Goal: Task Accomplishment & Management: Use online tool/utility

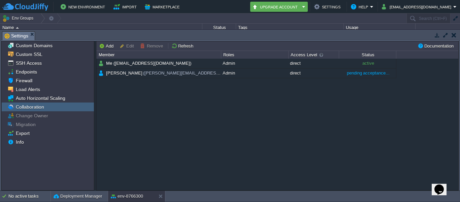
click at [438, 34] on button "button" at bounding box center [437, 35] width 6 height 6
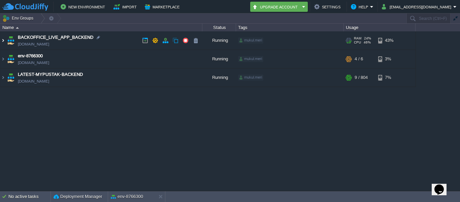
click at [5, 39] on img at bounding box center [2, 40] width 5 height 18
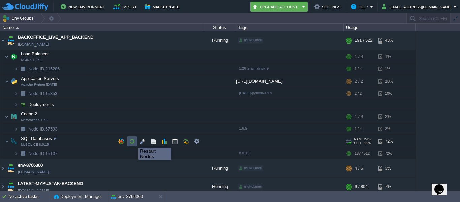
click at [133, 141] on button "button" at bounding box center [132, 141] width 6 height 6
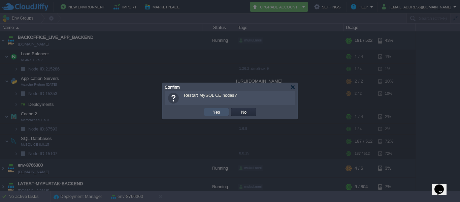
click at [215, 112] on button "Yes" at bounding box center [216, 112] width 11 height 6
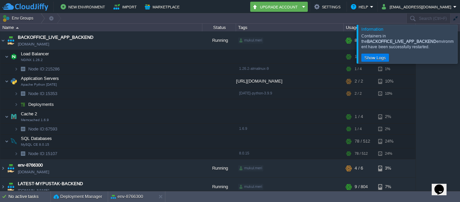
click at [459, 42] on div at bounding box center [468, 44] width 0 height 38
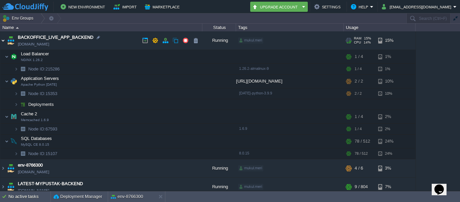
click at [1, 41] on img at bounding box center [2, 40] width 5 height 18
